Goal: Task Accomplishment & Management: Use online tool/utility

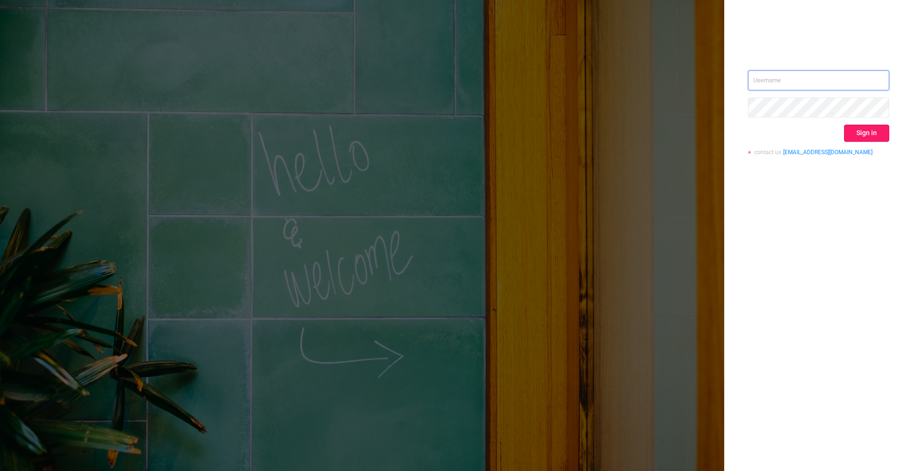
type input "[PERSON_NAME][EMAIL_ADDRESS][DOMAIN_NAME]"
click at [865, 134] on button "Sign in" at bounding box center [866, 133] width 45 height 17
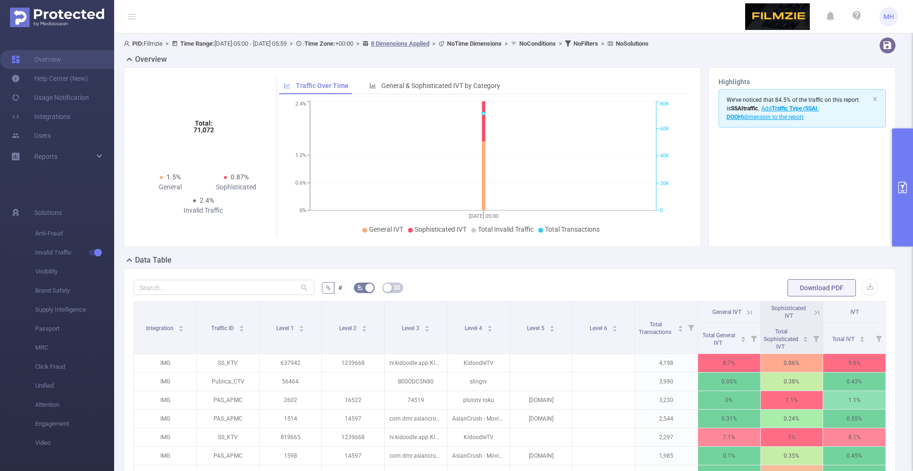
click at [910, 196] on button "primary" at bounding box center [902, 187] width 21 height 118
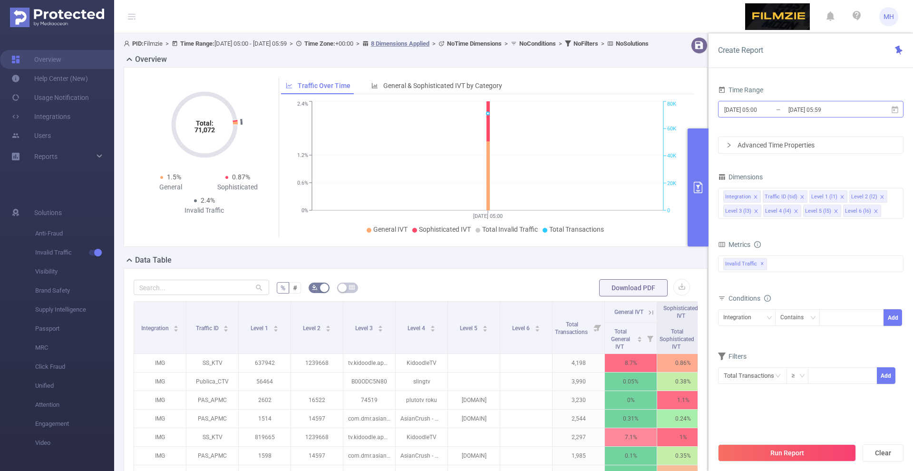
click at [758, 105] on input "[DATE] 05:00" at bounding box center [761, 109] width 77 height 13
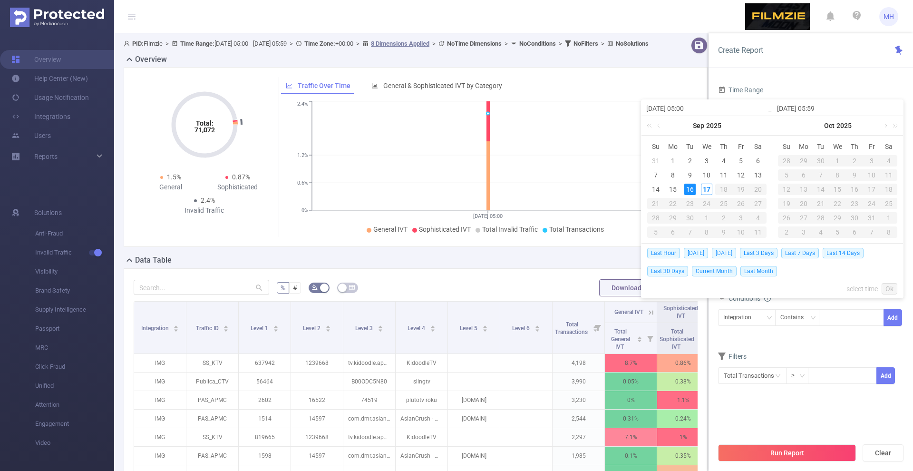
click at [725, 251] on span "[DATE]" at bounding box center [724, 253] width 24 height 10
type input "[DATE] 00:00"
type input "[DATE] 23:59"
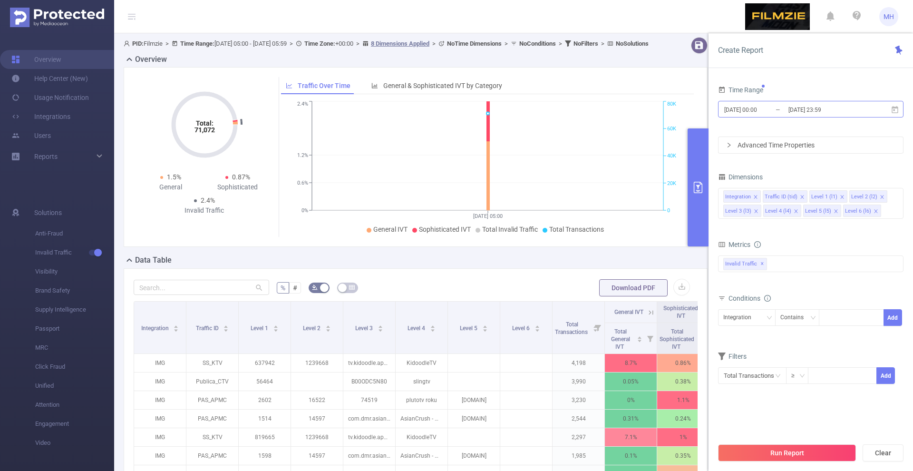
click at [751, 114] on input "[DATE] 00:00" at bounding box center [761, 109] width 77 height 13
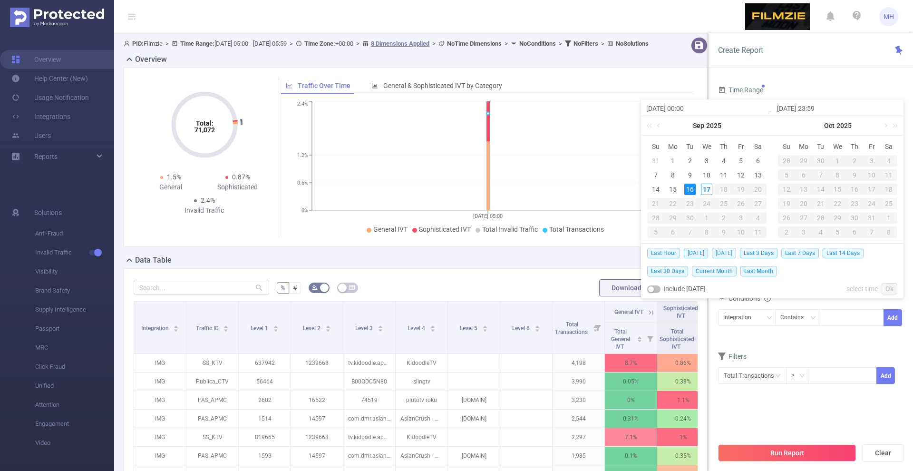
click at [727, 250] on span "[DATE]" at bounding box center [724, 253] width 24 height 10
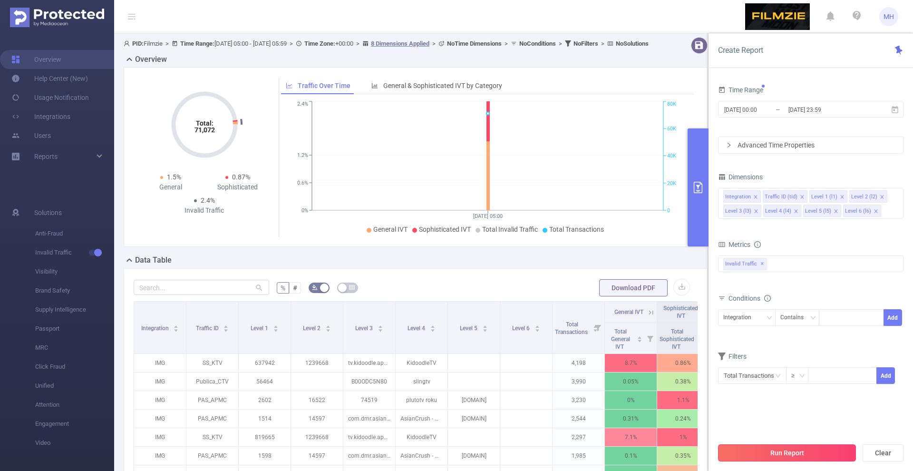
click at [783, 455] on button "Run Report" at bounding box center [787, 452] width 138 height 17
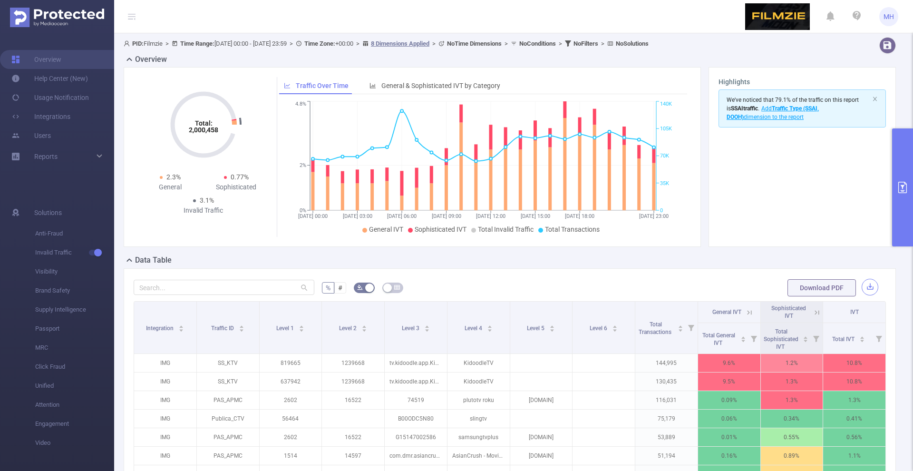
click at [870, 289] on button "button" at bounding box center [869, 287] width 17 height 17
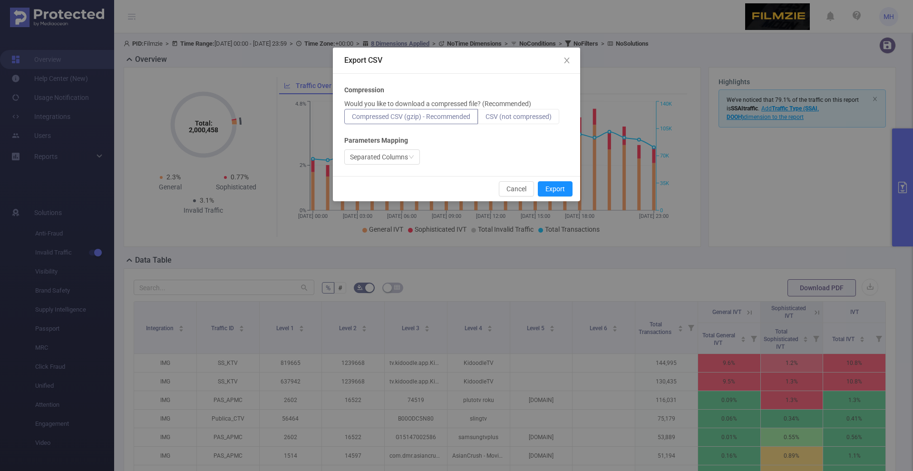
drag, startPoint x: 505, startPoint y: 118, endPoint x: 511, endPoint y: 118, distance: 5.7
click at [505, 118] on span "CSV (not compressed)" at bounding box center [518, 117] width 66 height 8
click at [485, 119] on input "CSV (not compressed)" at bounding box center [485, 119] width 0 height 0
click at [568, 192] on button "Export" at bounding box center [555, 188] width 35 height 15
